Goal: Task Accomplishment & Management: Complete application form

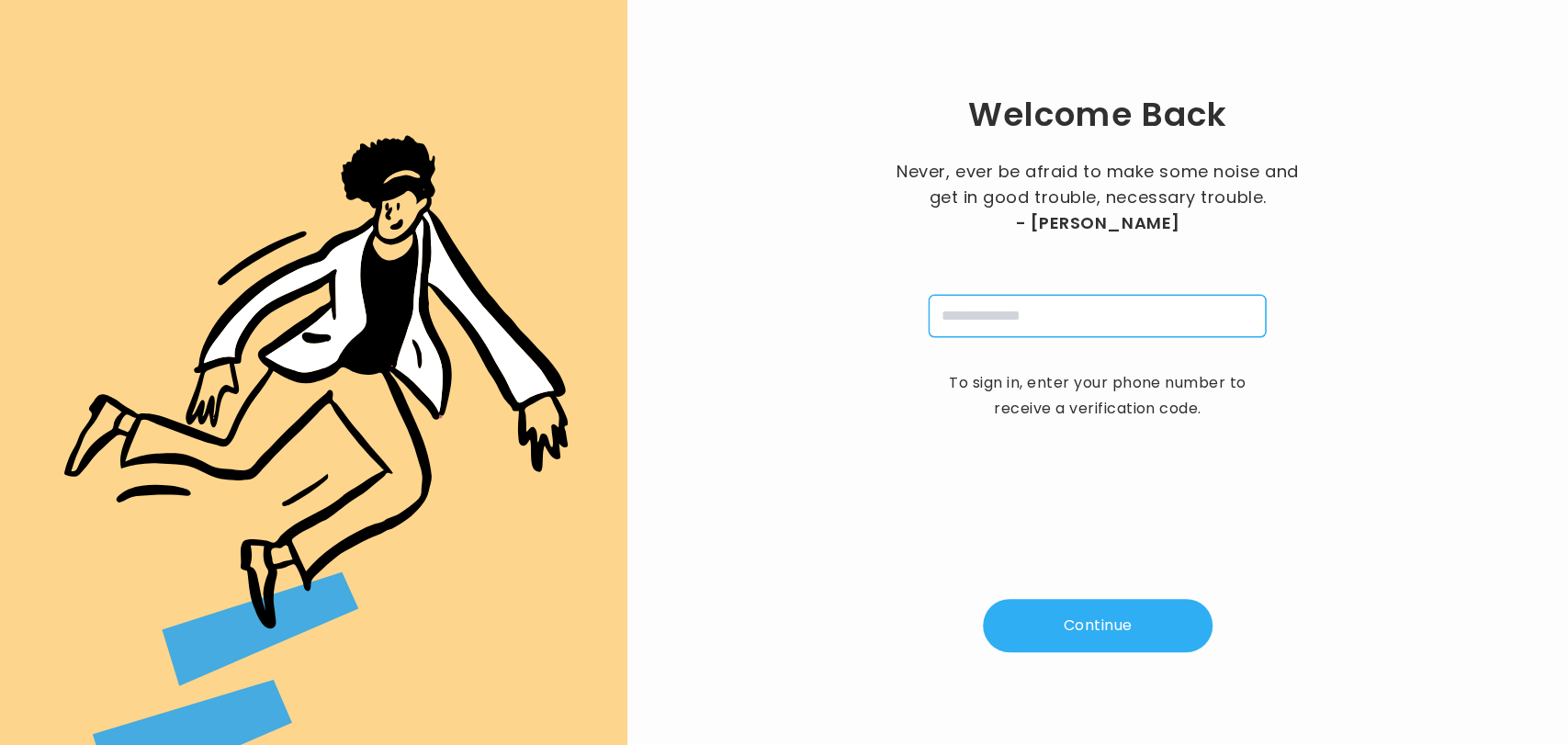
click at [1005, 318] on input "tel" at bounding box center [1097, 316] width 338 height 42
type input "**********"
click at [1098, 627] on button "Continue" at bounding box center [1098, 625] width 229 height 54
type input "*"
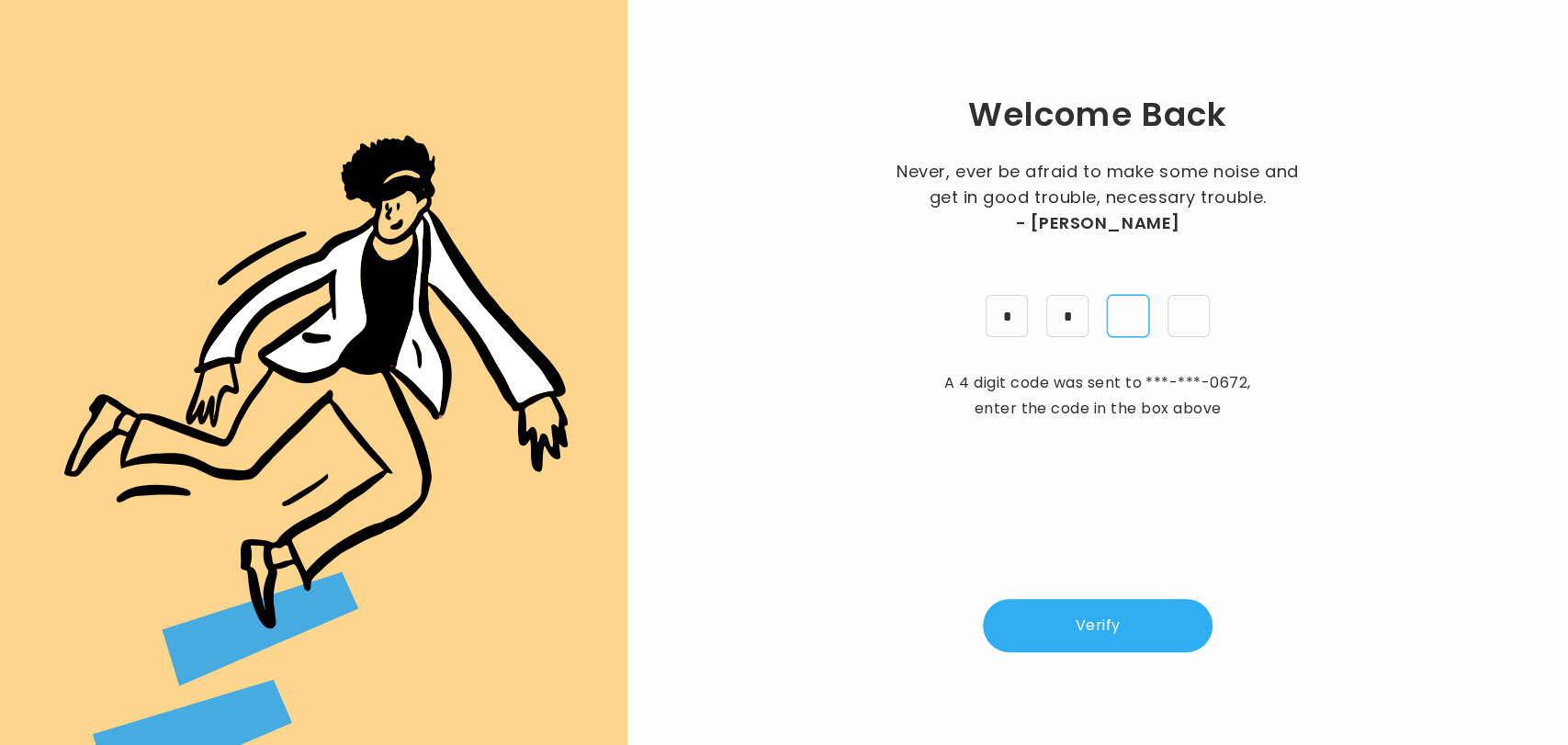
type input "*"
click at [1095, 641] on button "Verify" at bounding box center [1098, 625] width 229 height 54
